Goal: Task Accomplishment & Management: Use online tool/utility

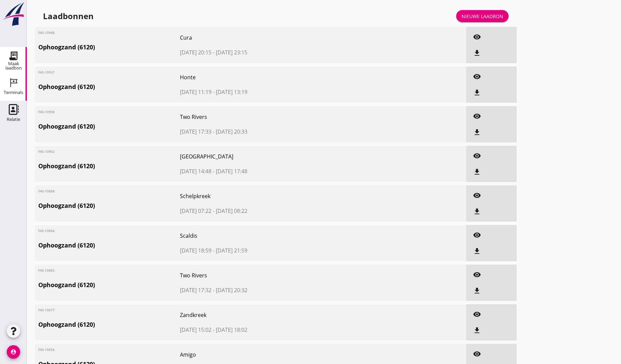
click at [13, 85] on icon "Terminals" at bounding box center [13, 82] width 11 height 11
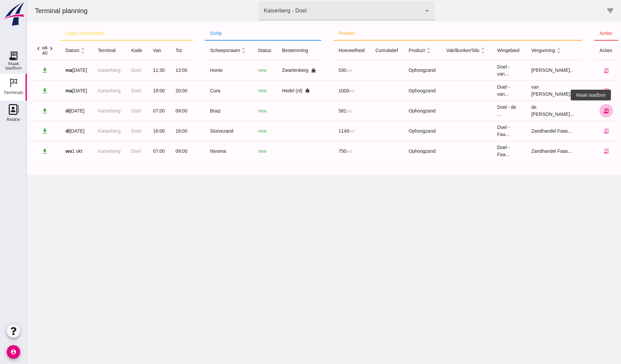
click at [603, 111] on icon "receipt_long" at bounding box center [606, 111] width 6 height 6
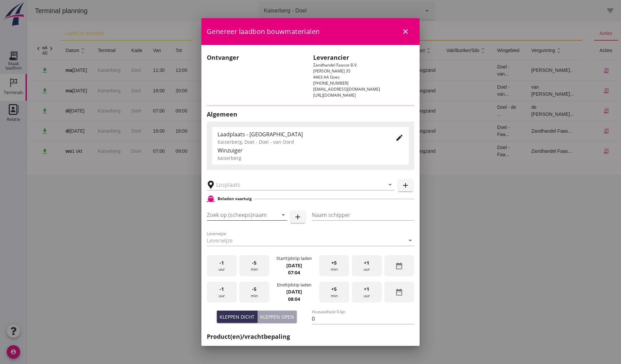
type input "Boaz"
type input "?"
type input "581"
type input "Ophoogzand (6120)"
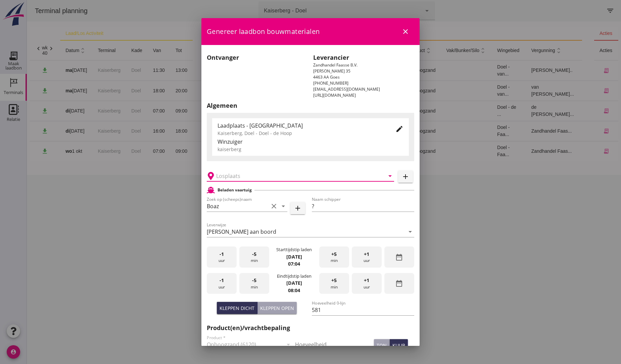
click at [231, 177] on input "text" at bounding box center [295, 176] width 159 height 11
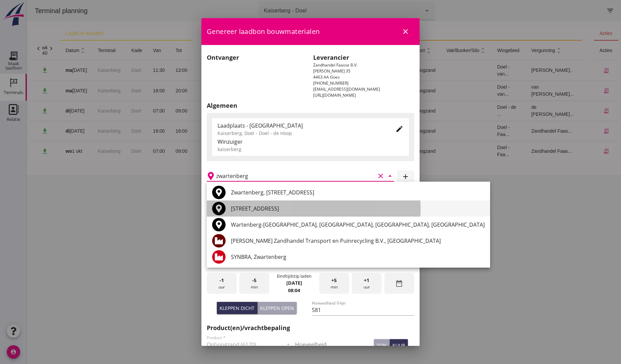
click at [263, 209] on div "[STREET_ADDRESS]" at bounding box center [358, 209] width 254 height 8
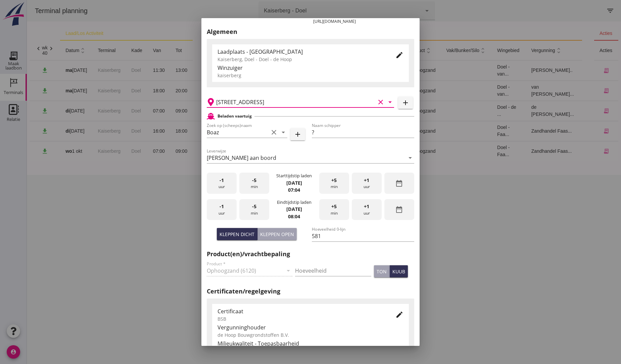
scroll to position [75, 0]
type input "[STREET_ADDRESS]"
click at [357, 209] on div "+1 uur" at bounding box center [367, 208] width 30 height 21
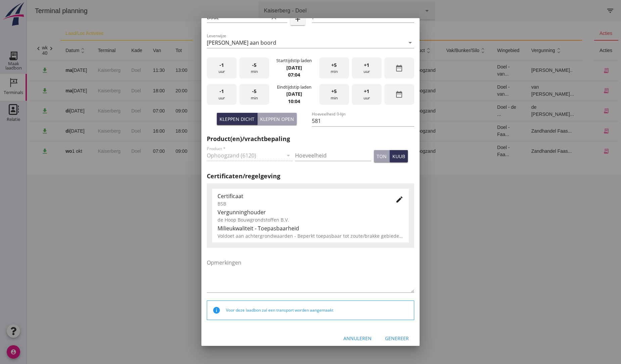
scroll to position [194, 0]
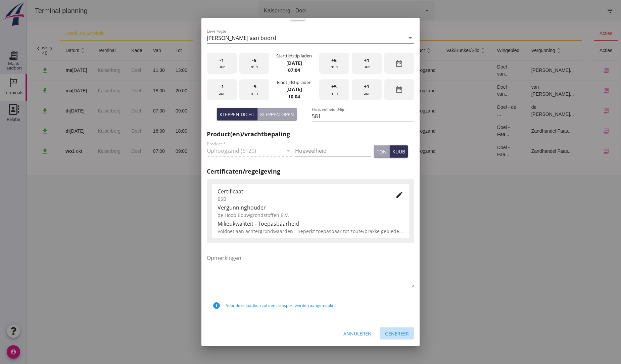
click at [398, 335] on div "Genereer" at bounding box center [397, 333] width 24 height 7
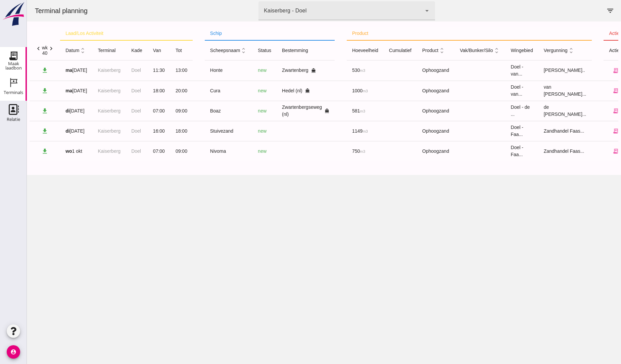
click at [12, 58] on use at bounding box center [13, 55] width 11 height 11
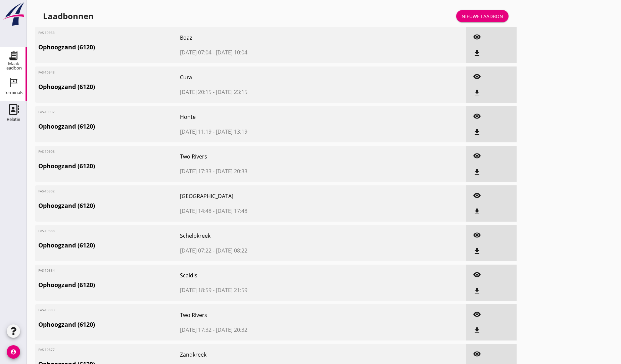
click at [16, 85] on icon "Terminals" at bounding box center [13, 82] width 11 height 11
